Goal: Information Seeking & Learning: Learn about a topic

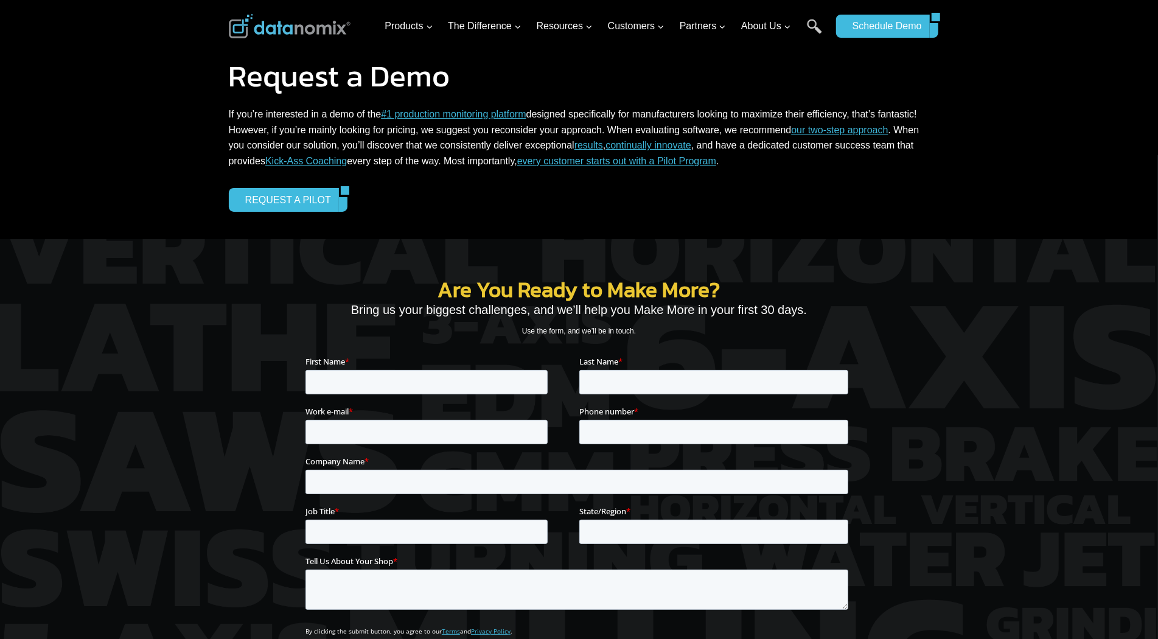
click at [100, 91] on div "Request a Demo If you’re interested in a demo of the #1 production monitoring p…" at bounding box center [579, 119] width 1158 height 239
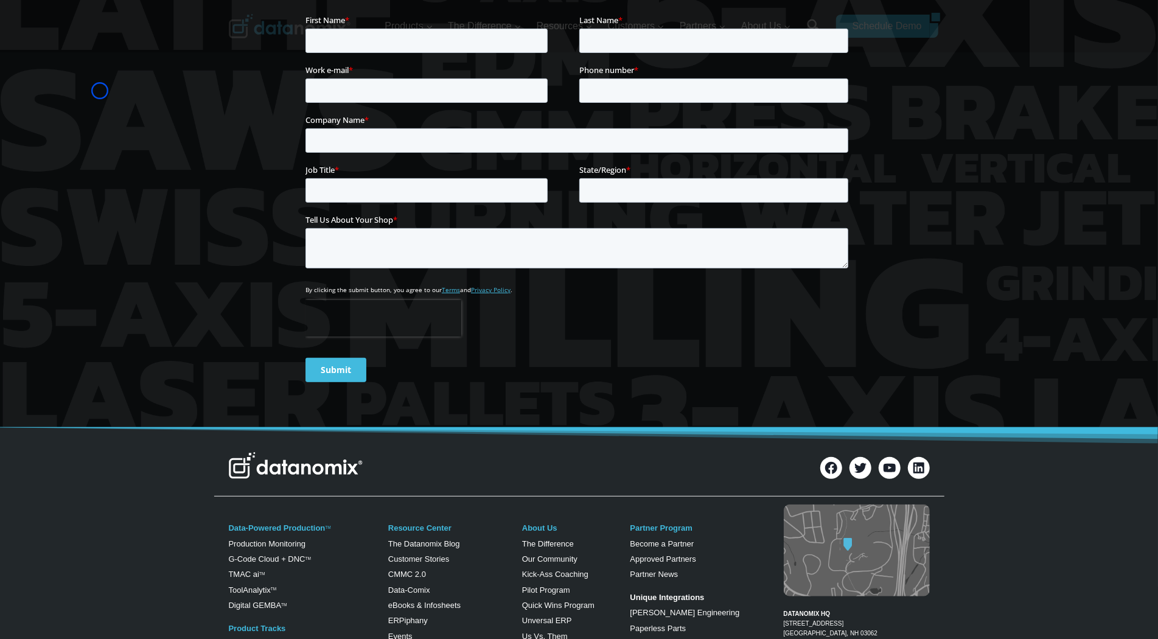
scroll to position [420, 0]
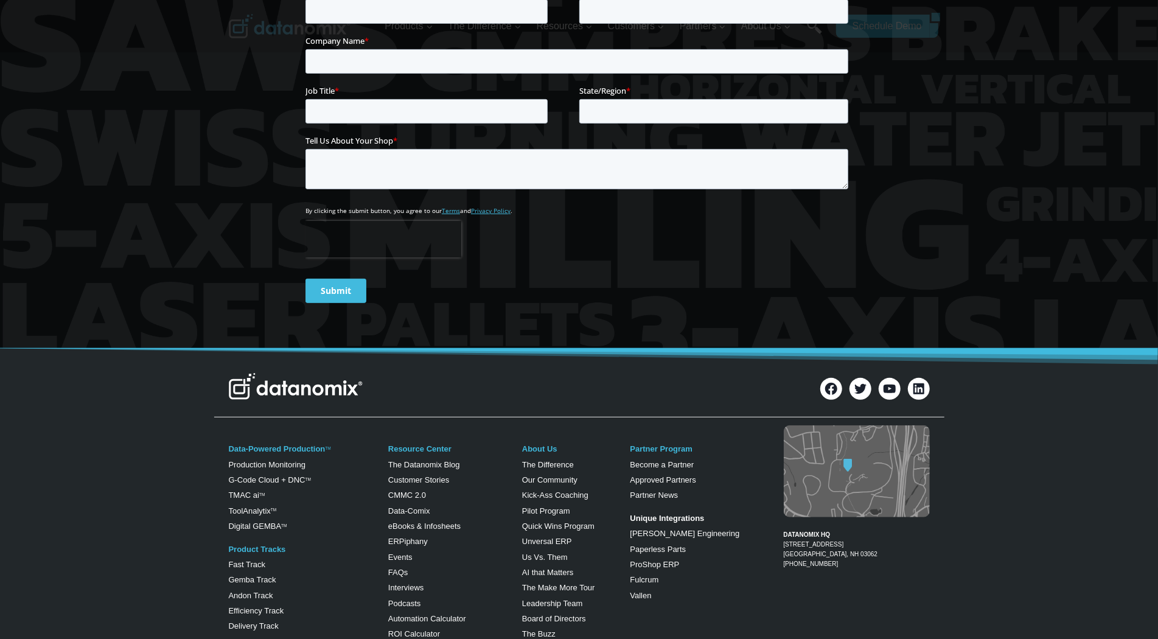
click at [100, 91] on div at bounding box center [579, 83] width 1158 height 529
click at [100, 94] on div at bounding box center [579, 83] width 1158 height 529
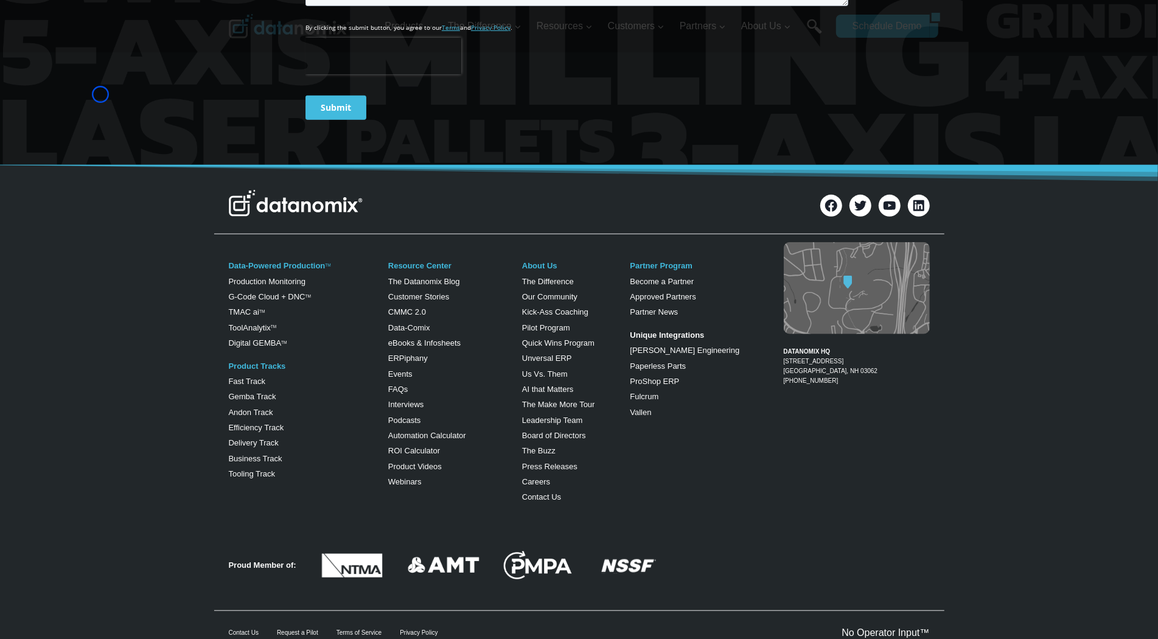
scroll to position [650, 0]
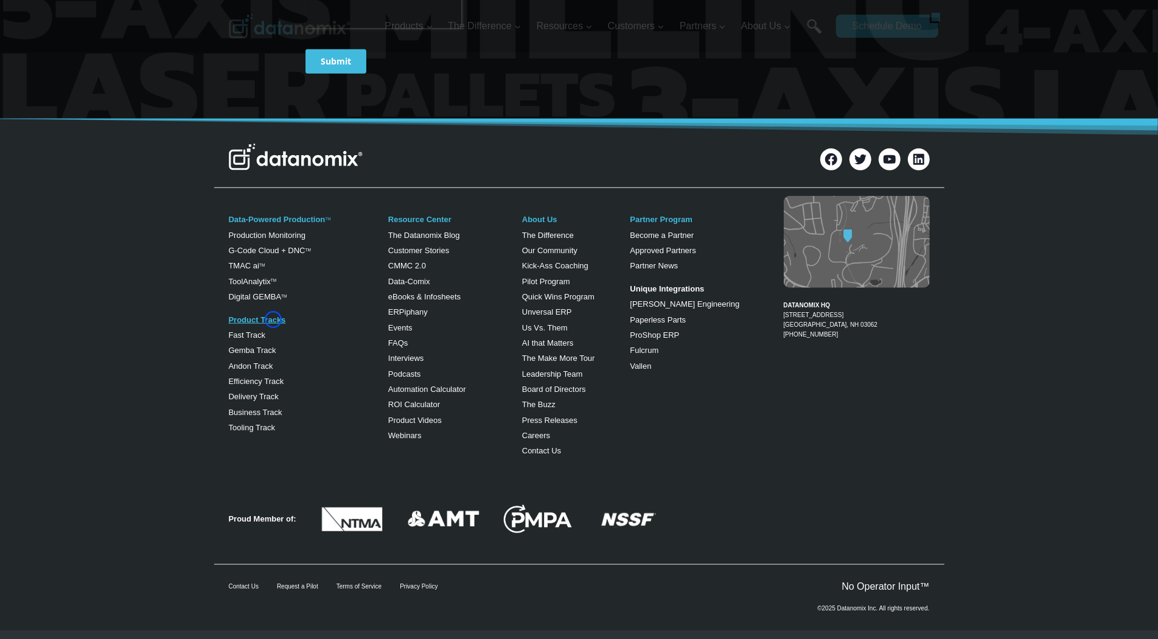
click at [273, 319] on link "Product Tracks" at bounding box center [257, 319] width 57 height 9
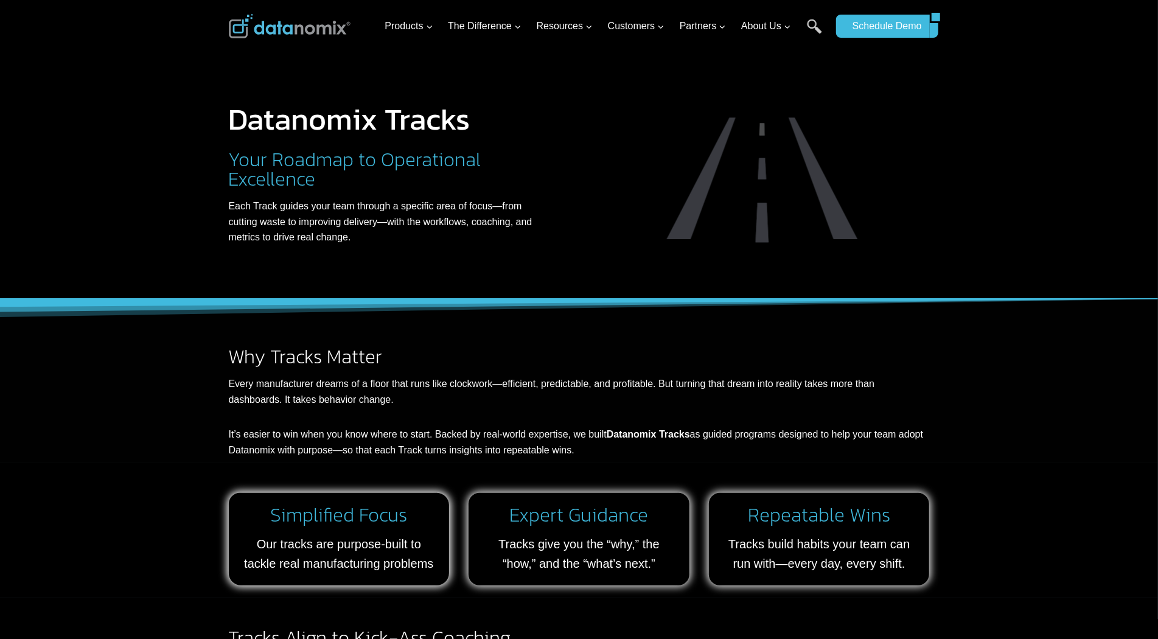
click at [68, 72] on div at bounding box center [579, 149] width 1158 height 299
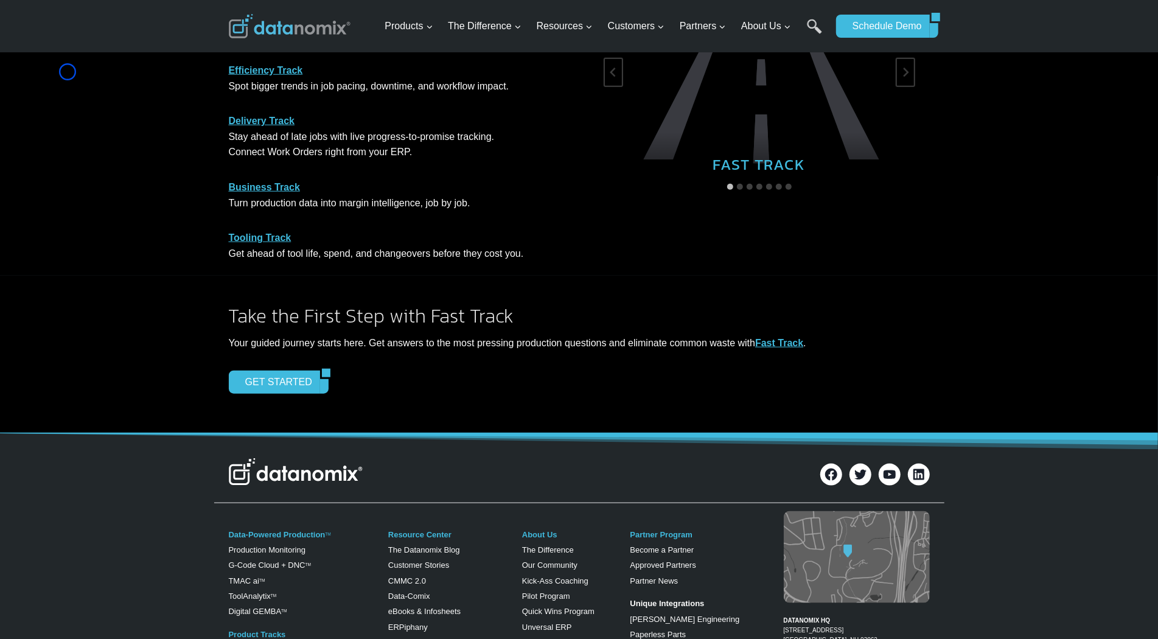
scroll to position [967, 0]
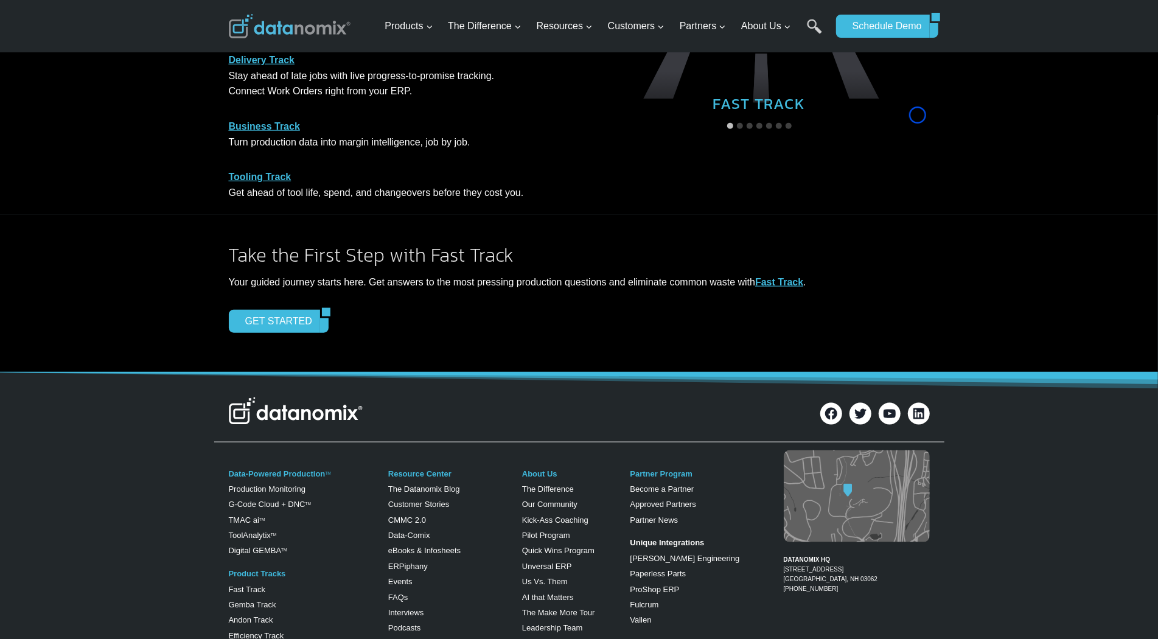
click at [68, 72] on div "Gemba Track Run tighter meetings. Align daily action to live floor data. Andon …" at bounding box center [579, 58] width 1158 height 315
click at [117, 78] on div "Gemba Track Run tighter meetings. Align daily action to live floor data. Andon …" at bounding box center [579, 58] width 1158 height 315
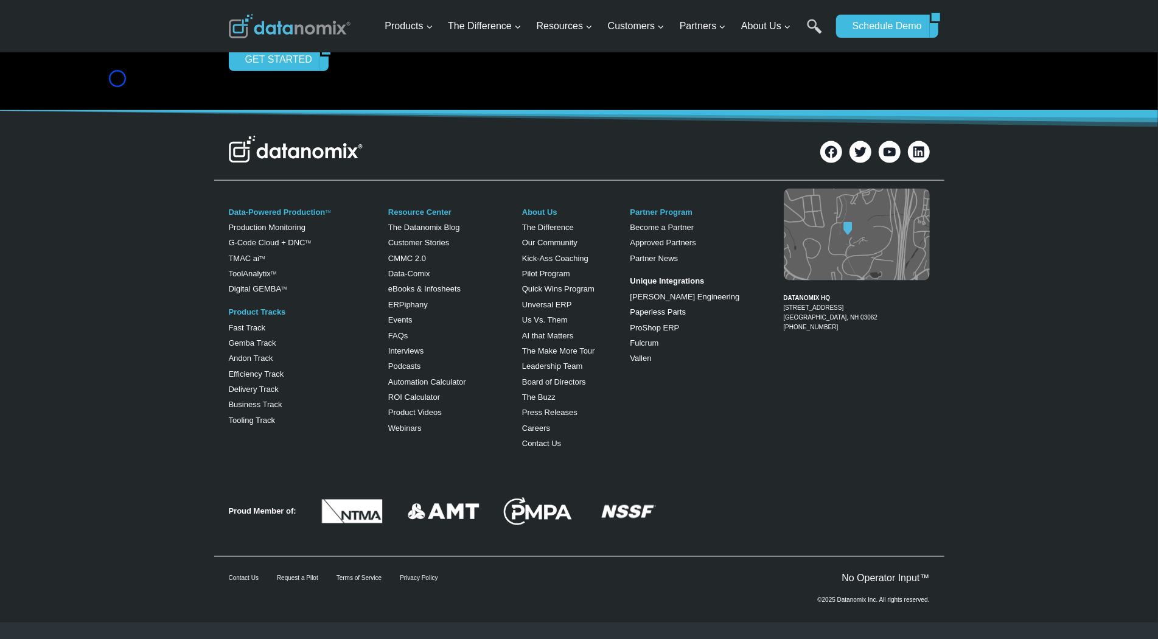
scroll to position [1231, 0]
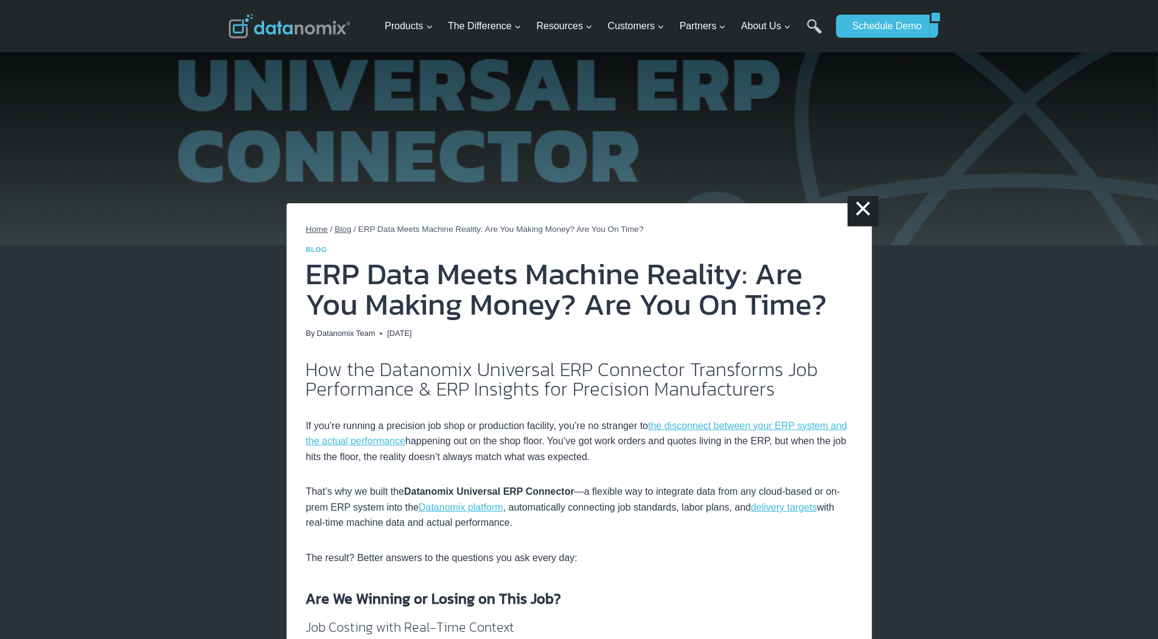
click at [116, 61] on img at bounding box center [579, 122] width 1158 height 245
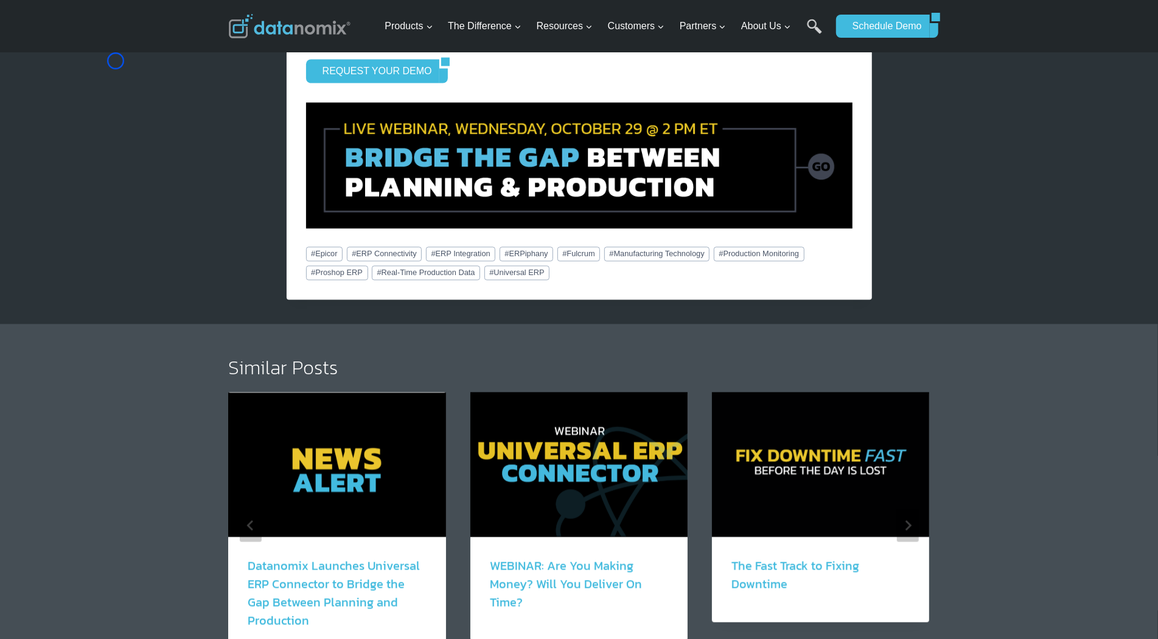
scroll to position [1746, 0]
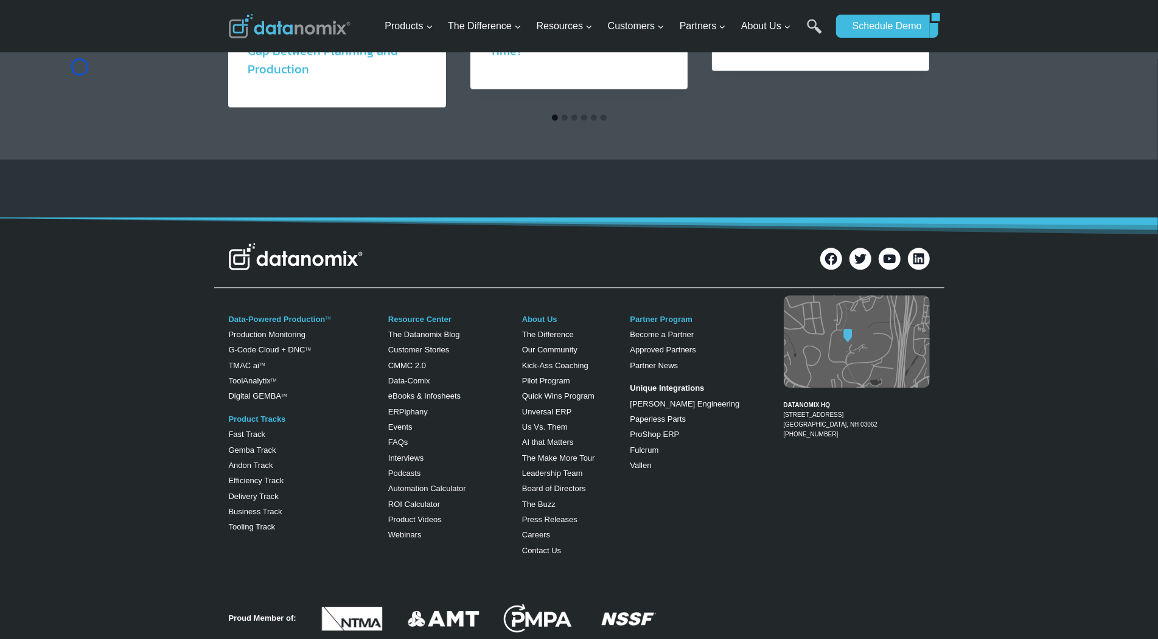
scroll to position [2368, 0]
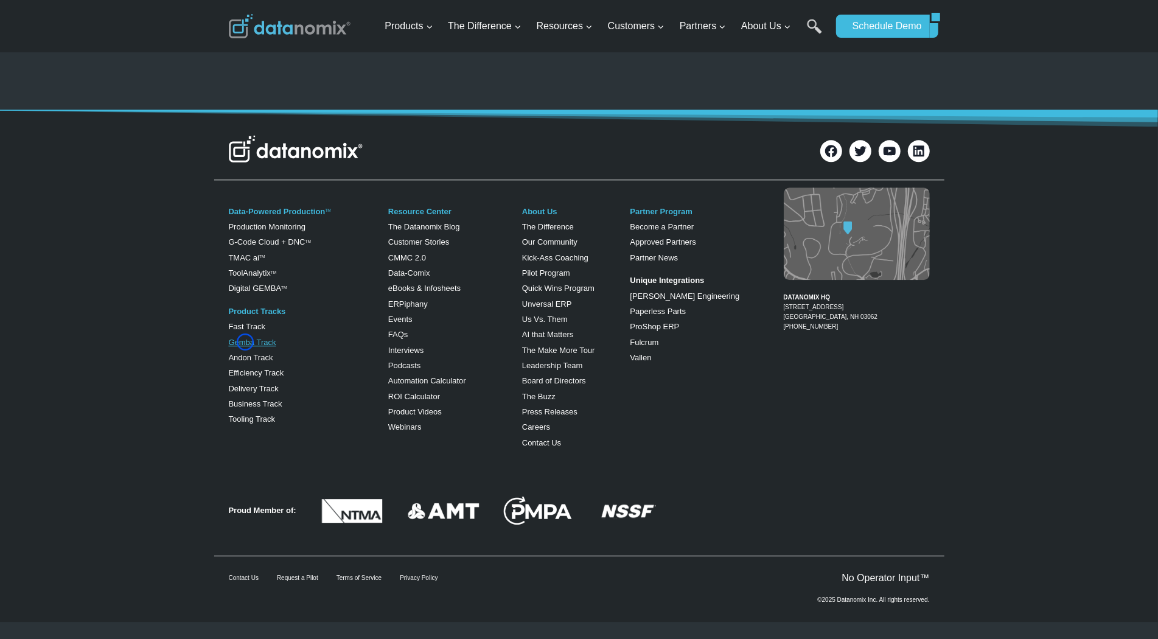
click at [245, 342] on link "Gemba Track" at bounding box center [252, 342] width 47 height 9
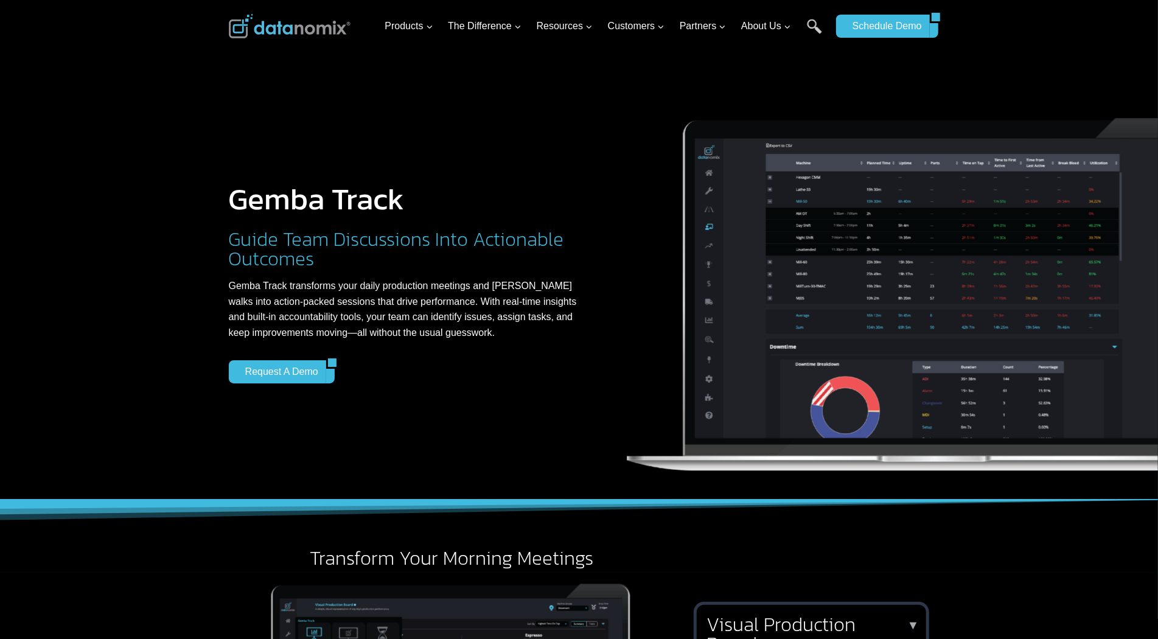
click at [86, 96] on div at bounding box center [579, 249] width 1158 height 499
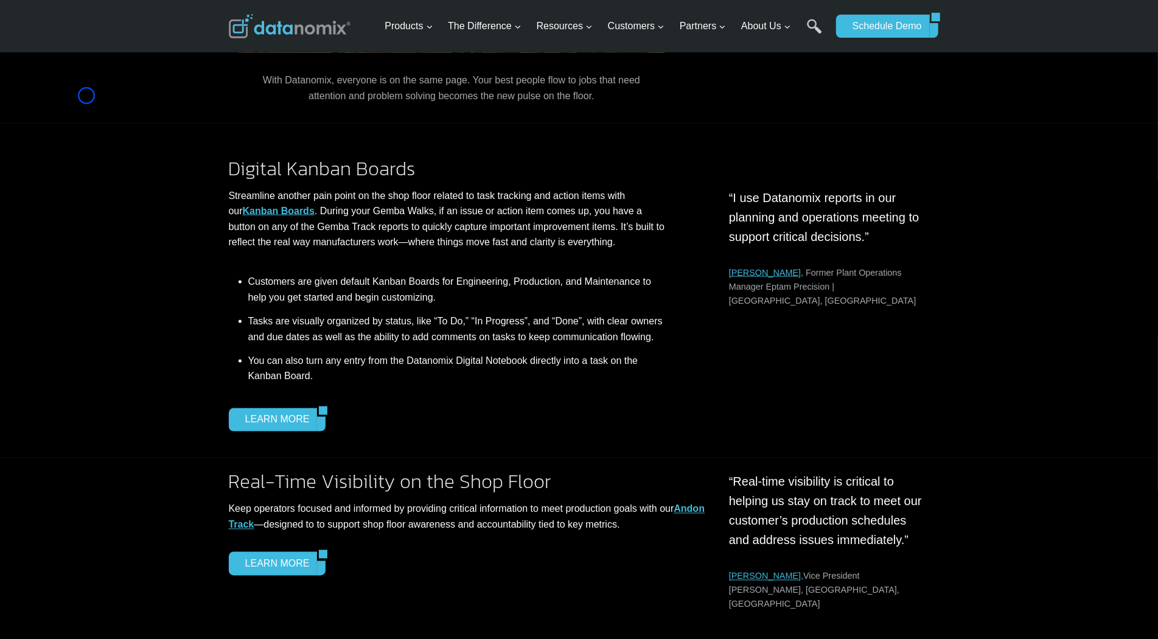
scroll to position [1451, 0]
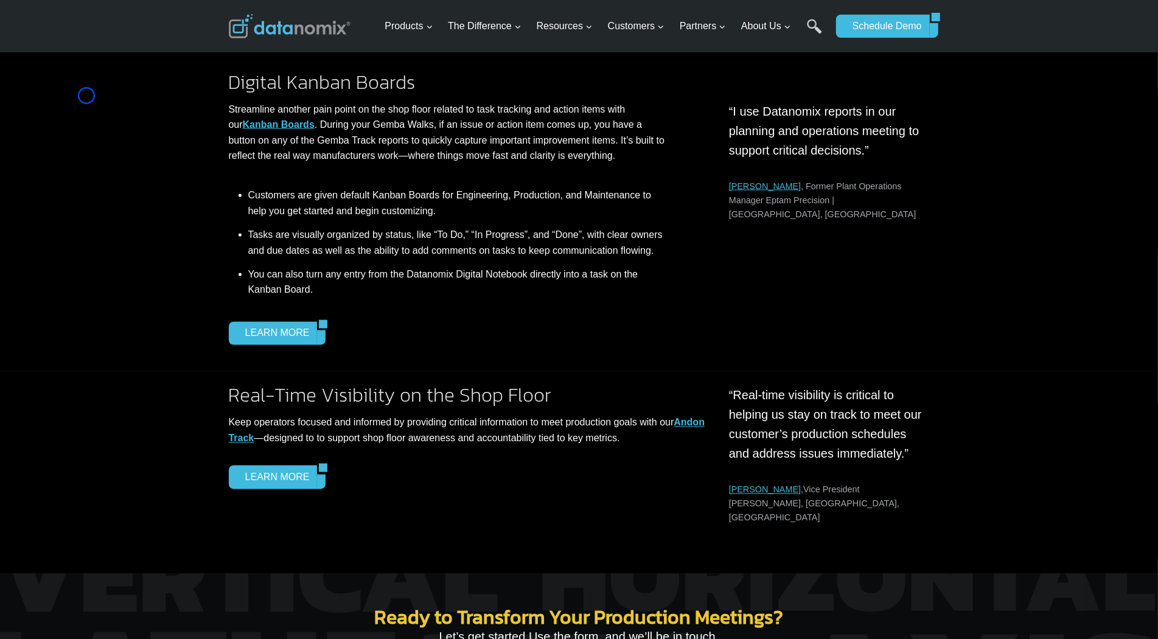
click at [86, 96] on div "Digital Kanban Boards Streamline another pain point on the shop floor related t…" at bounding box center [579, 204] width 1158 height 335
click at [77, 110] on div "Digital Kanban Boards Streamline another pain point on the shop floor related t…" at bounding box center [579, 204] width 1158 height 335
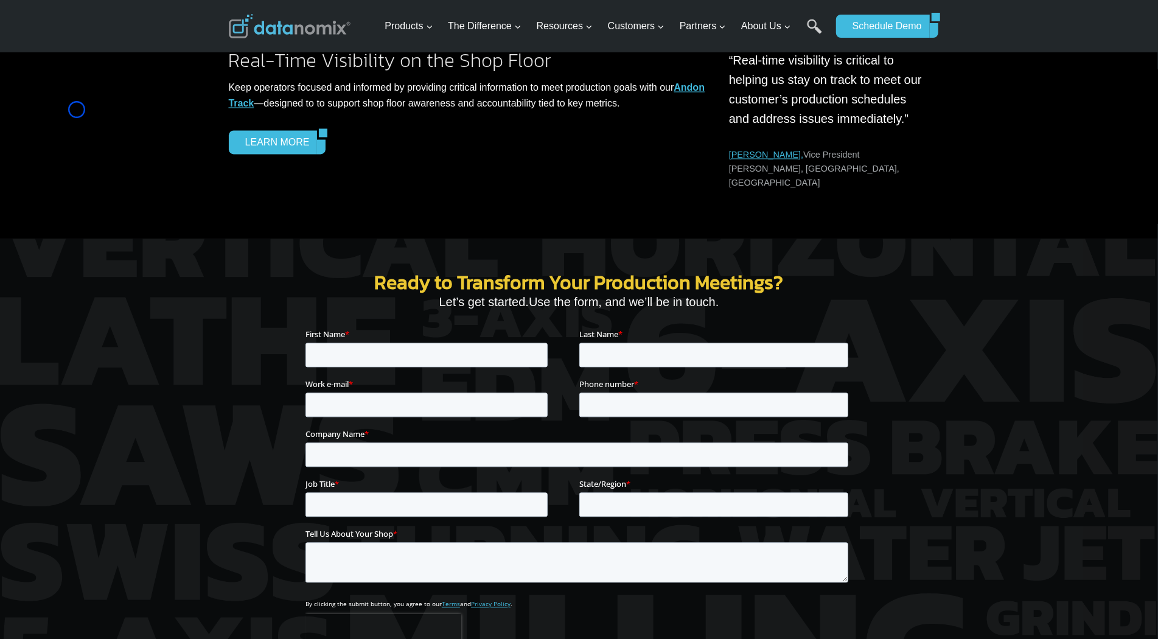
scroll to position [1842, 0]
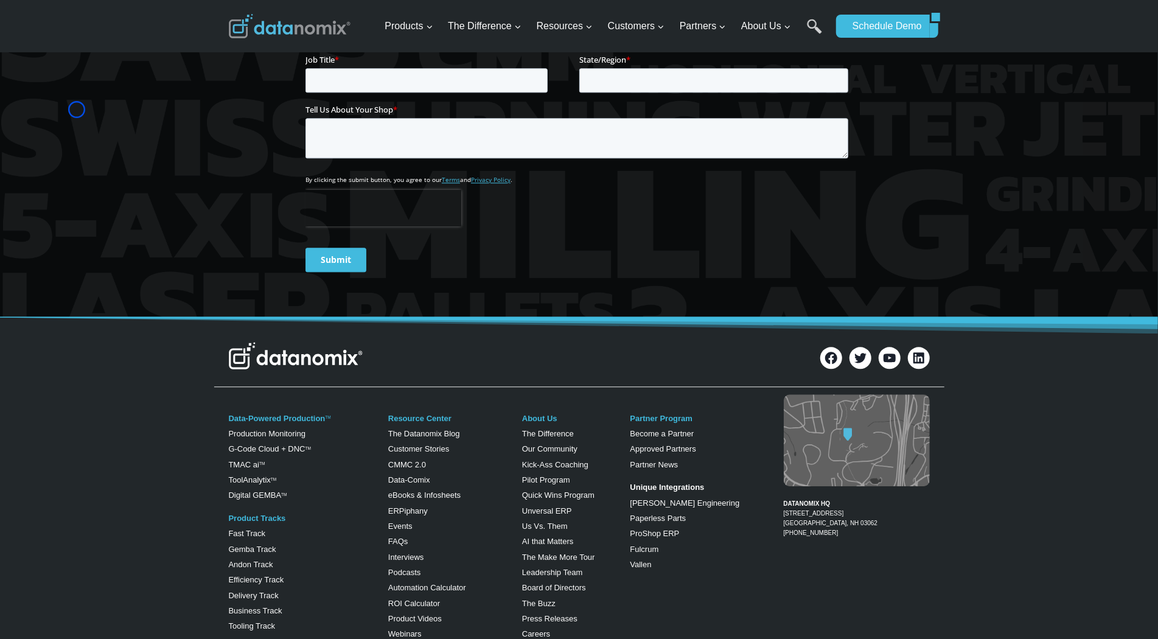
click at [77, 110] on div at bounding box center [579, 65] width 1158 height 503
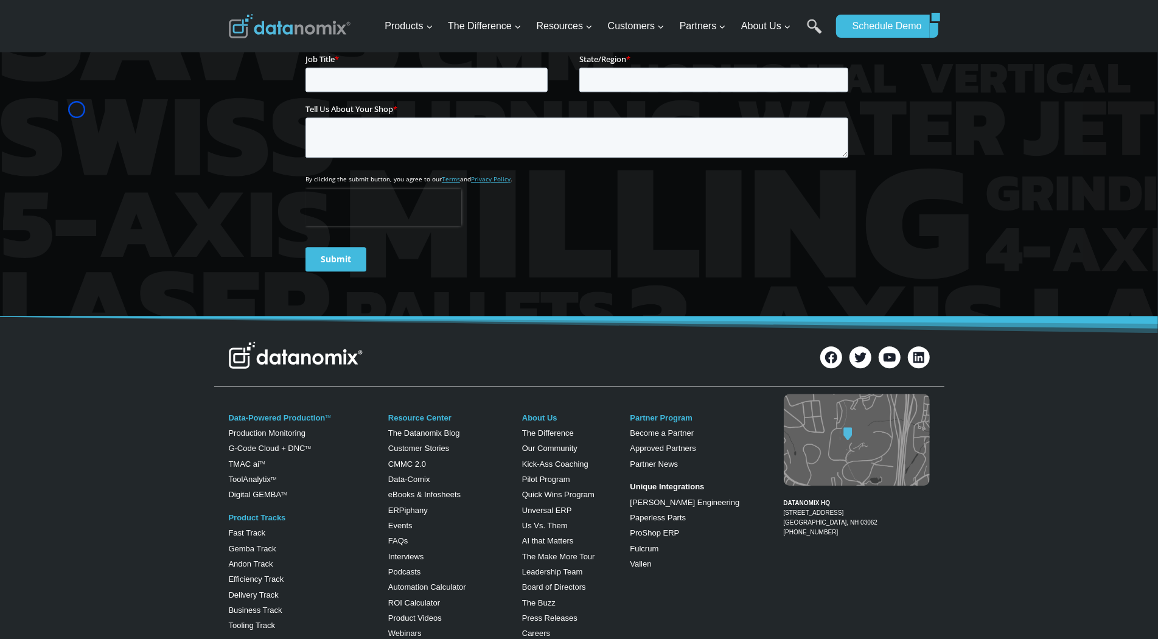
scroll to position [2405, 0]
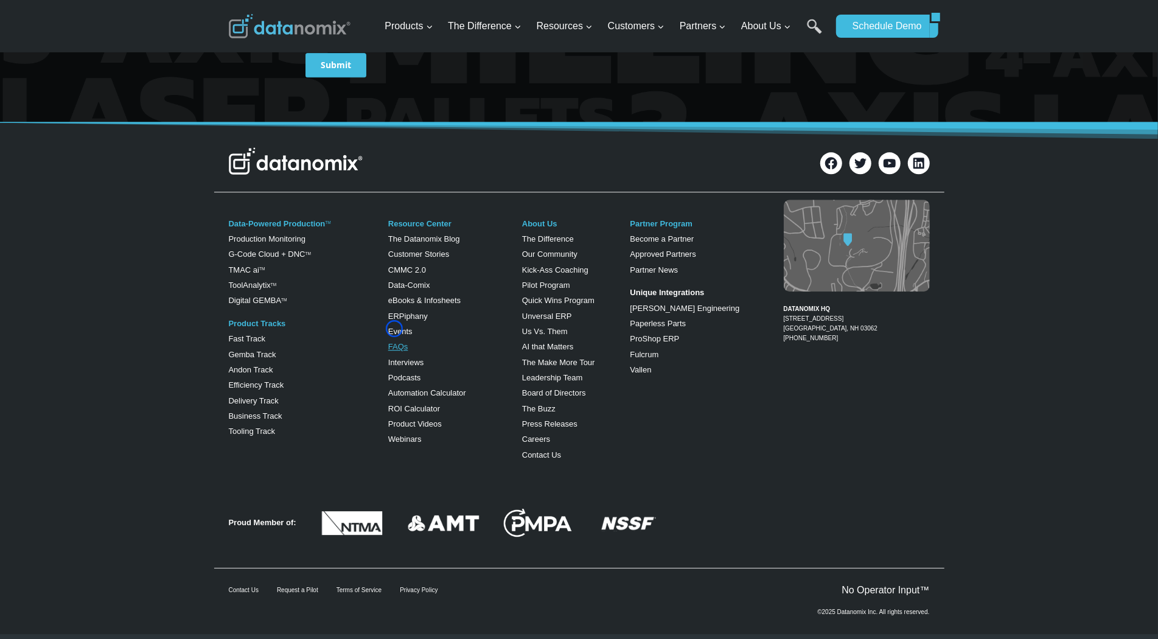
click at [394, 342] on link "FAQs" at bounding box center [398, 346] width 20 height 9
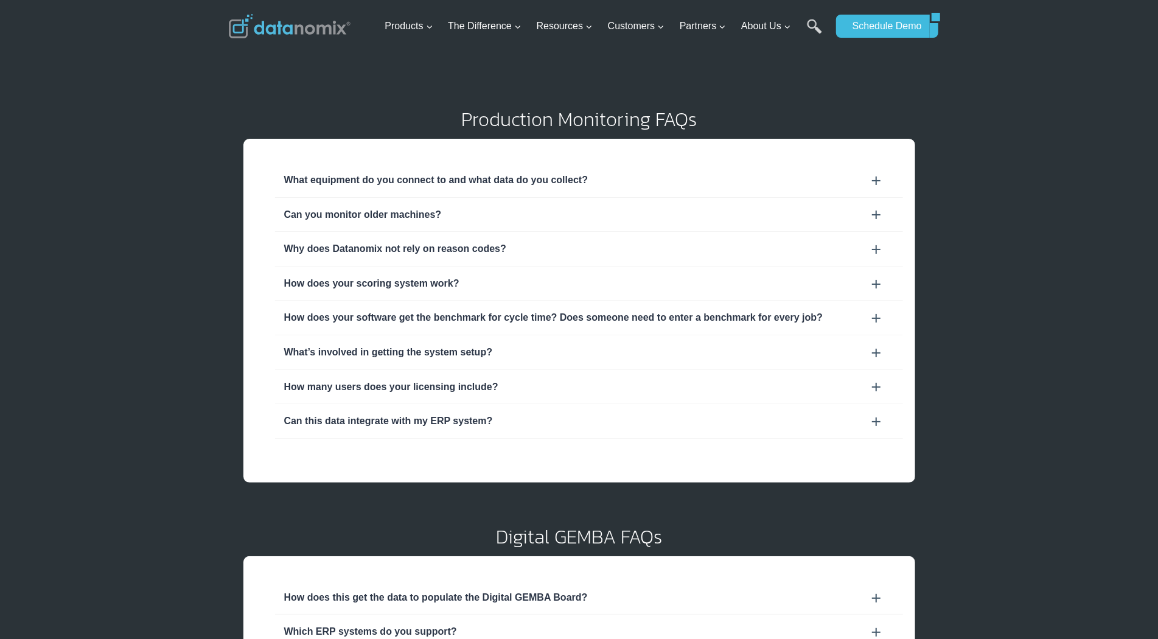
click at [69, 111] on div "Production Monitoring FAQs What equipment do you connect to and what data do yo…" at bounding box center [579, 541] width 1158 height 1082
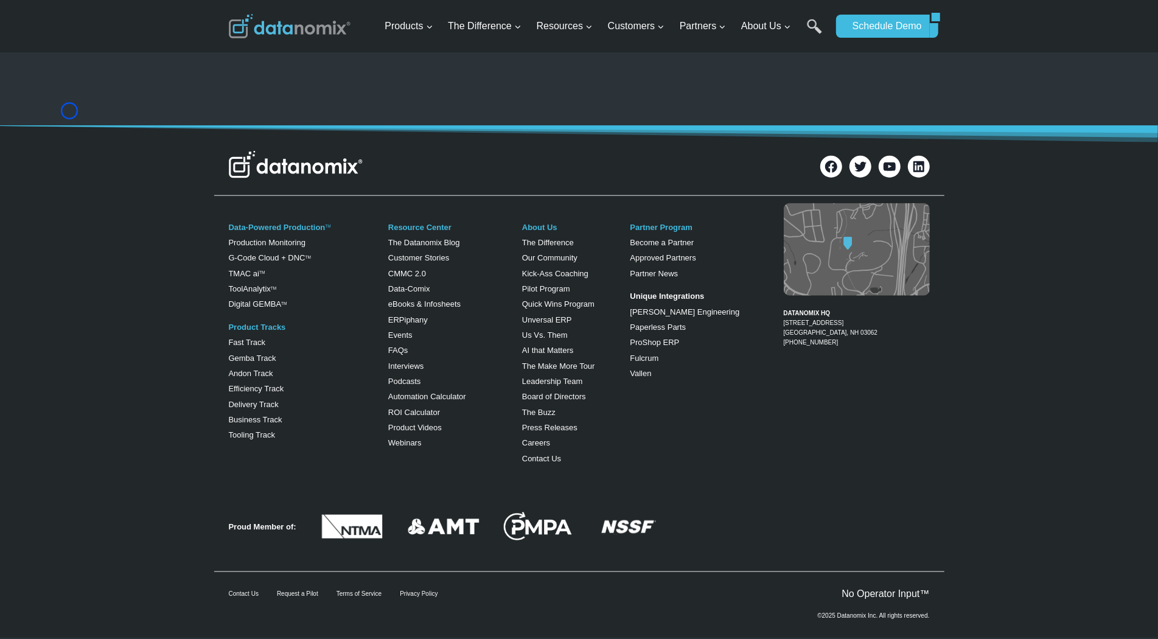
scroll to position [971, 0]
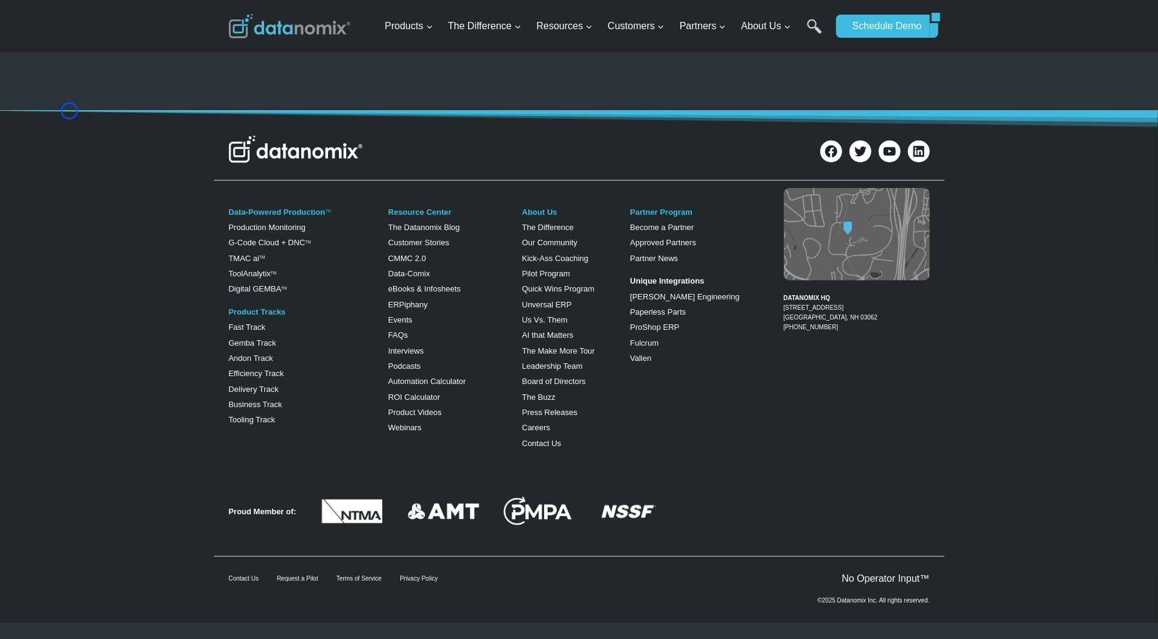
click at [69, 111] on icon at bounding box center [579, 118] width 1160 height 17
click at [914, 581] on link "No Operator Input™" at bounding box center [885, 578] width 88 height 10
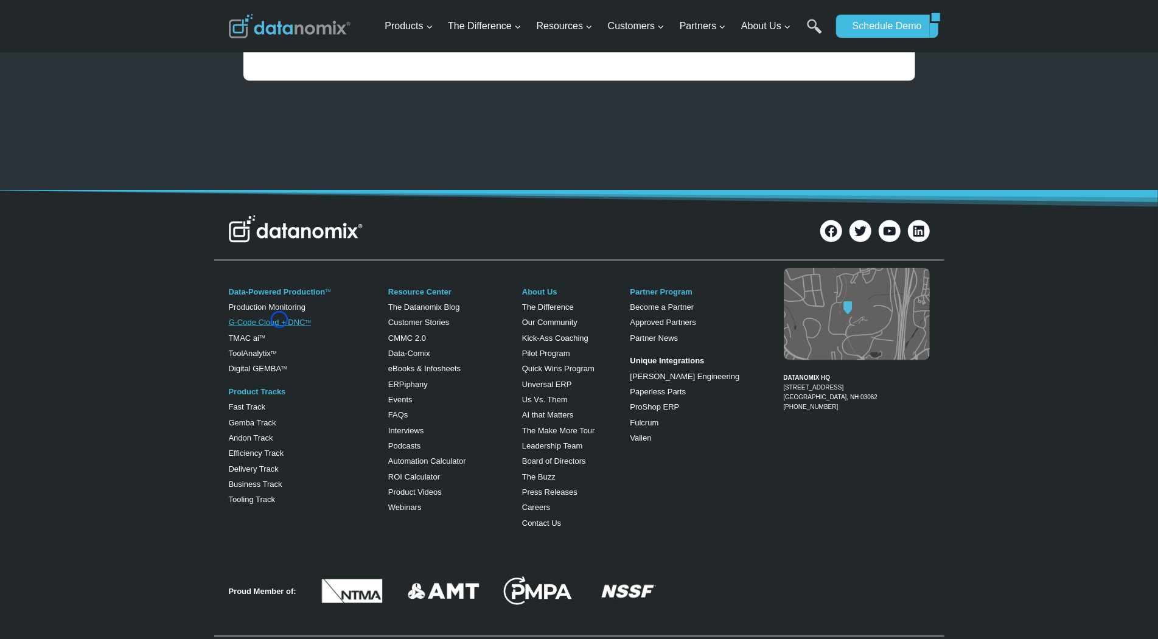
click at [279, 319] on link "G-Code Cloud + DNC TM" at bounding box center [270, 322] width 82 height 9
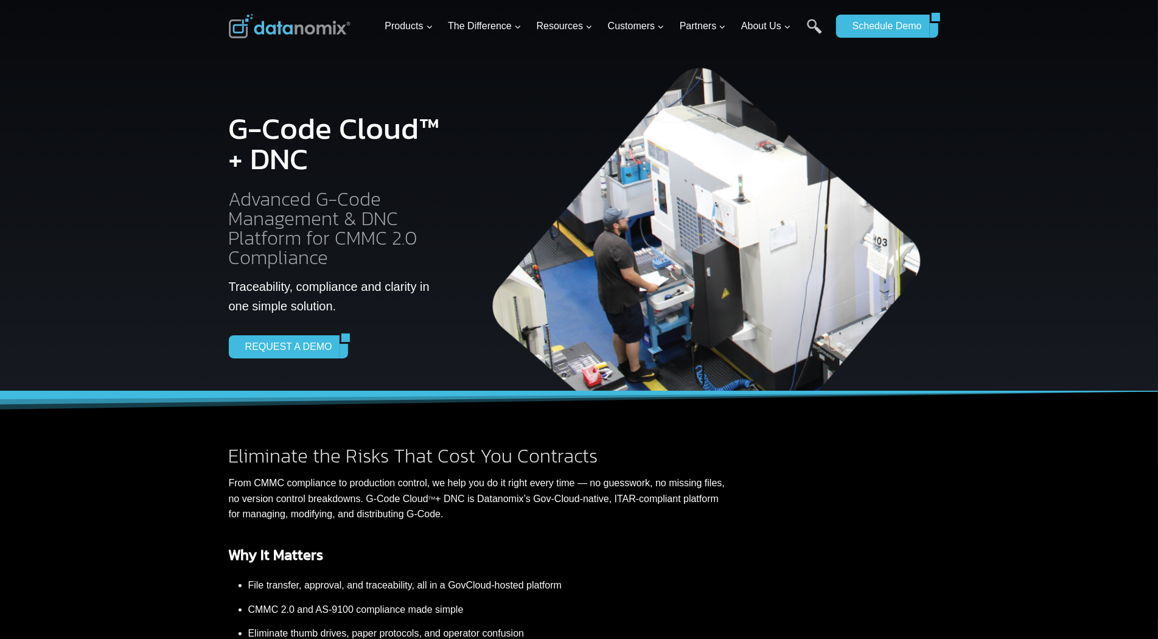
click at [279, 319] on div "G-Code Cloud™ + DNC Advanced G-Code Management & DNC Platform for CMMC 2.0 Comp…" at bounding box center [337, 226] width 217 height 265
click at [64, 88] on div at bounding box center [579, 195] width 1158 height 391
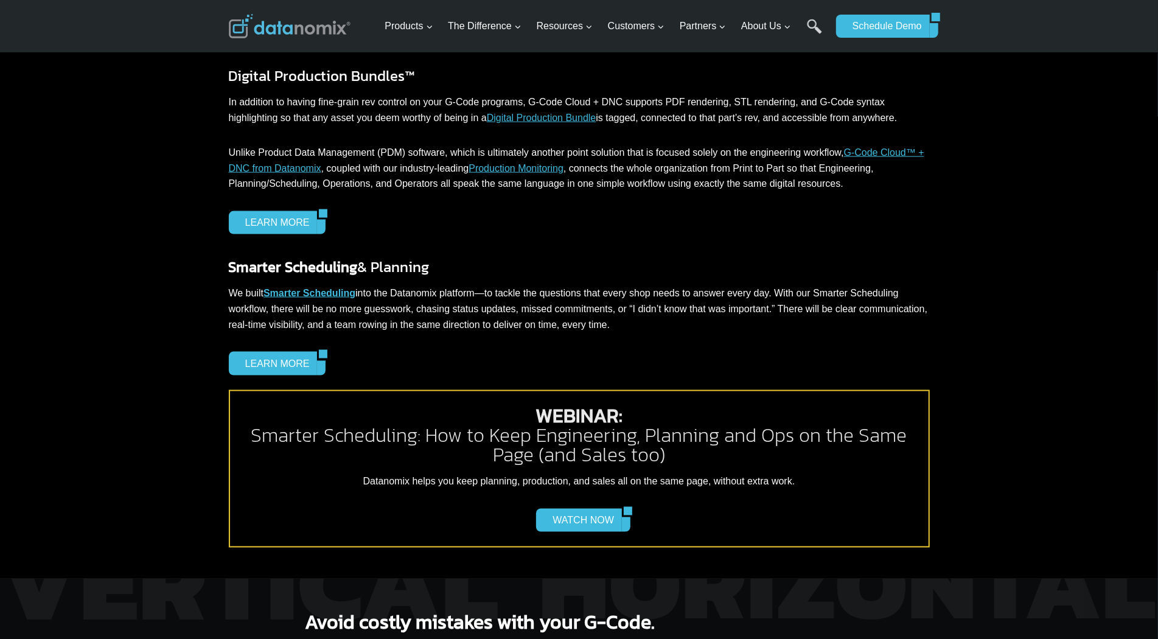
scroll to position [1378, 0]
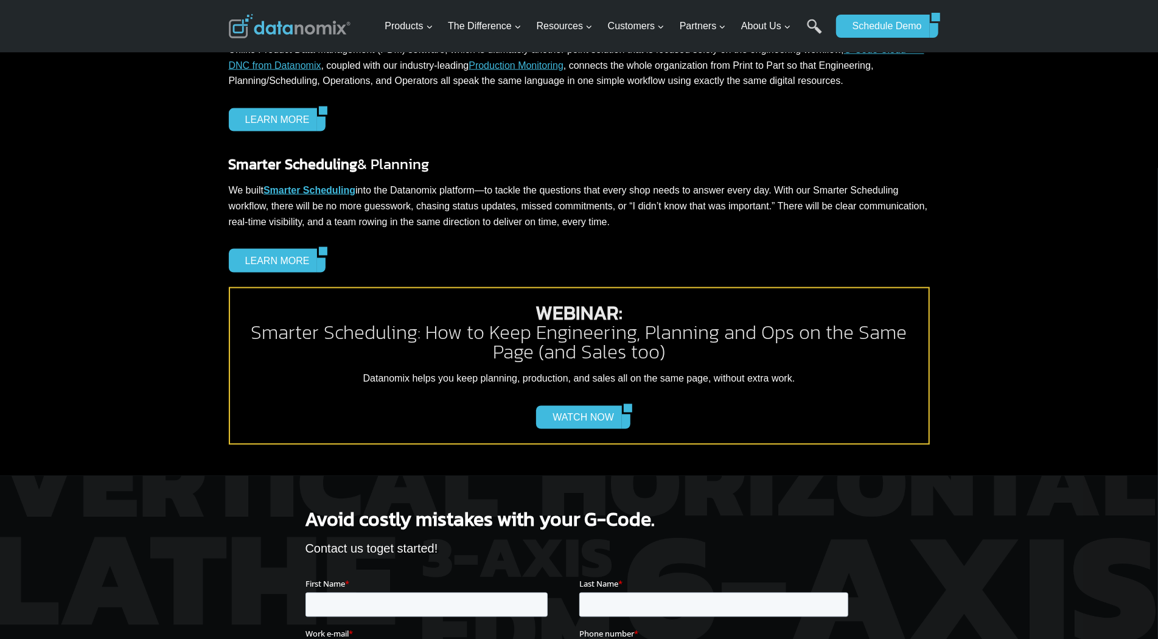
click at [64, 88] on div "Connect Your Whole Organization Digital Production Bundles™ In addition to havi…" at bounding box center [579, 106] width 1158 height 406
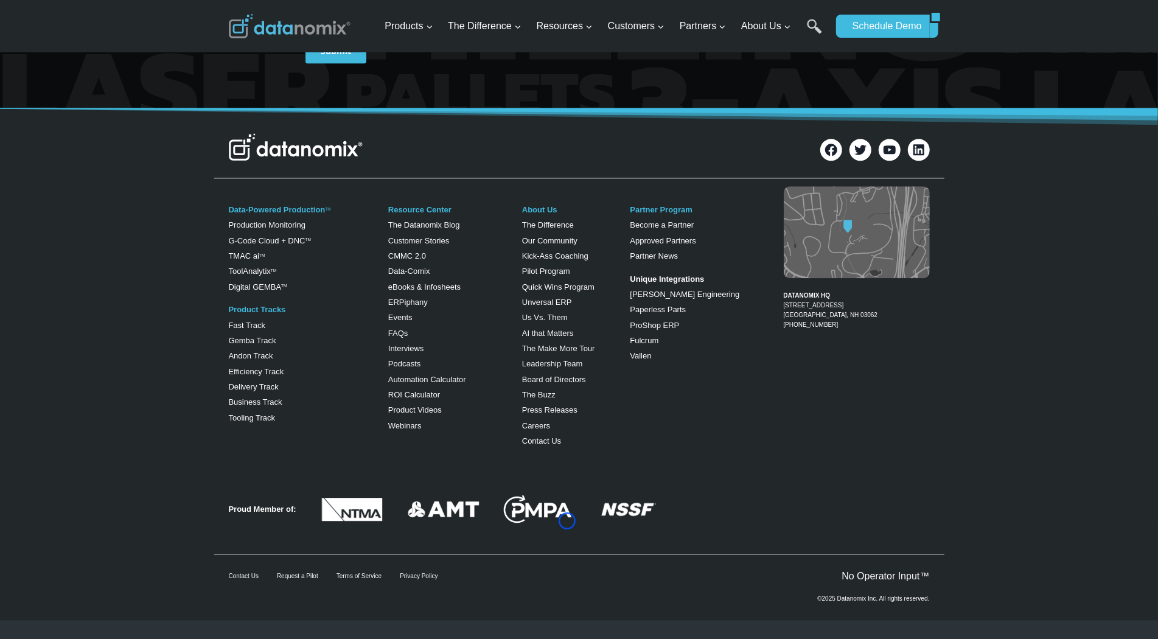
click at [567, 521] on img at bounding box center [538, 509] width 73 height 28
